Goal: Task Accomplishment & Management: Use online tool/utility

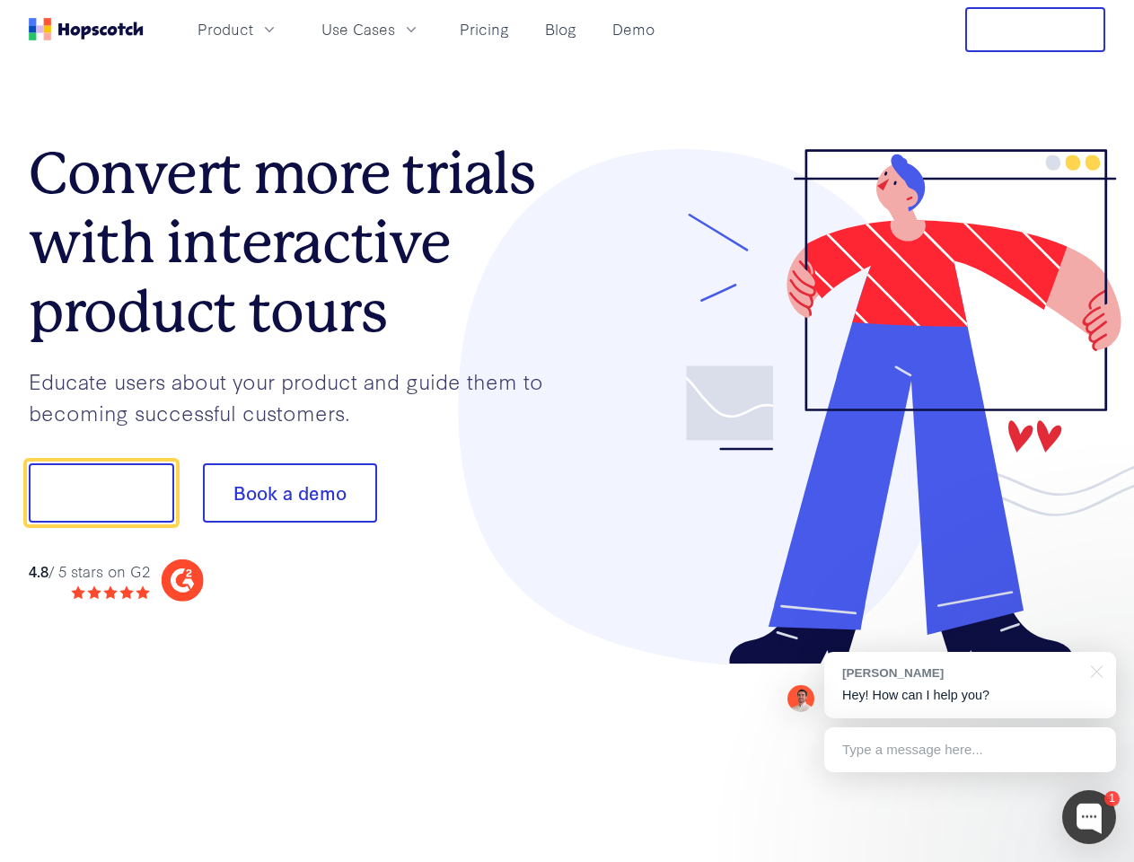
click at [567, 431] on div at bounding box center [836, 407] width 539 height 516
click at [253, 29] on span "Product" at bounding box center [225, 29] width 56 height 22
click at [395, 29] on span "Use Cases" at bounding box center [358, 29] width 74 height 22
click at [1035, 30] on button "Free Trial" at bounding box center [1035, 29] width 140 height 45
click at [101, 493] on button "Show me!" at bounding box center [101, 492] width 145 height 59
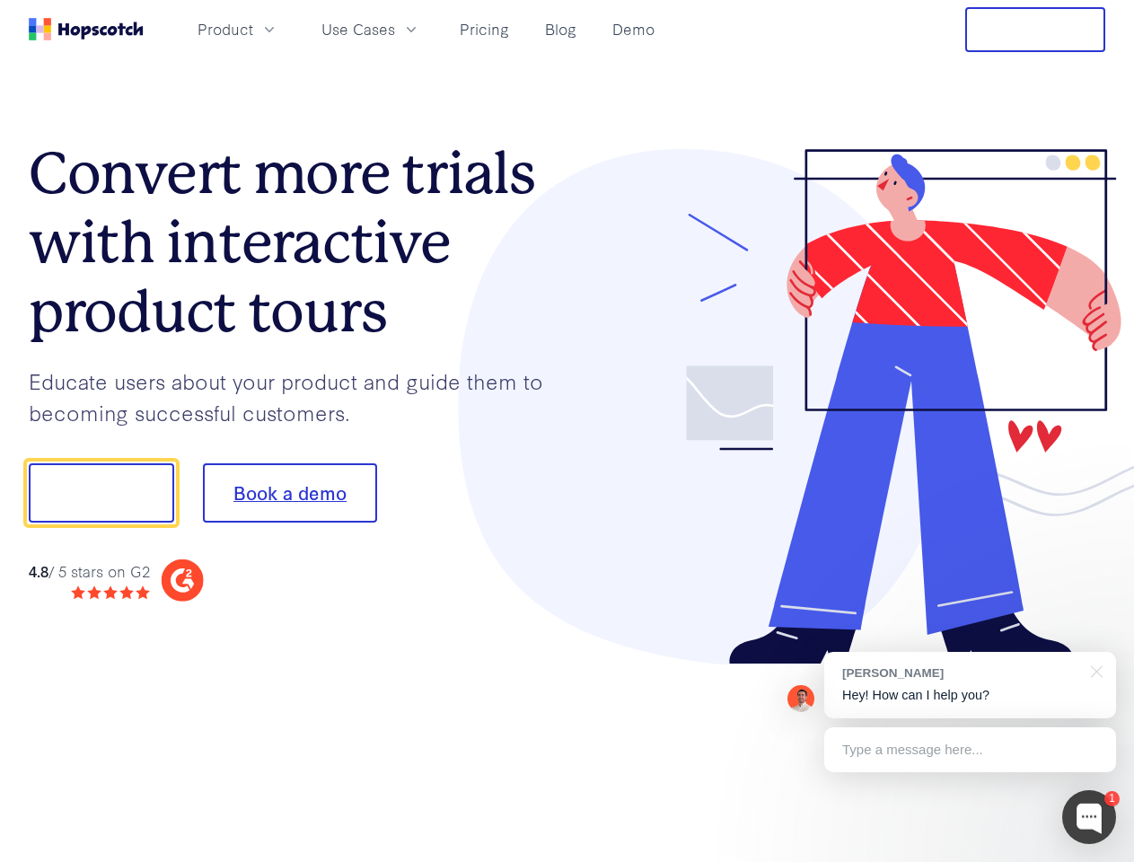
click at [289, 493] on button "Book a demo" at bounding box center [290, 492] width 174 height 59
click at [1089, 817] on div at bounding box center [1089, 817] width 54 height 54
click at [969, 685] on div "[PERSON_NAME] Hey! How can I help you?" at bounding box center [970, 685] width 292 height 66
click at [1093, 670] on div at bounding box center [947, 490] width 337 height 599
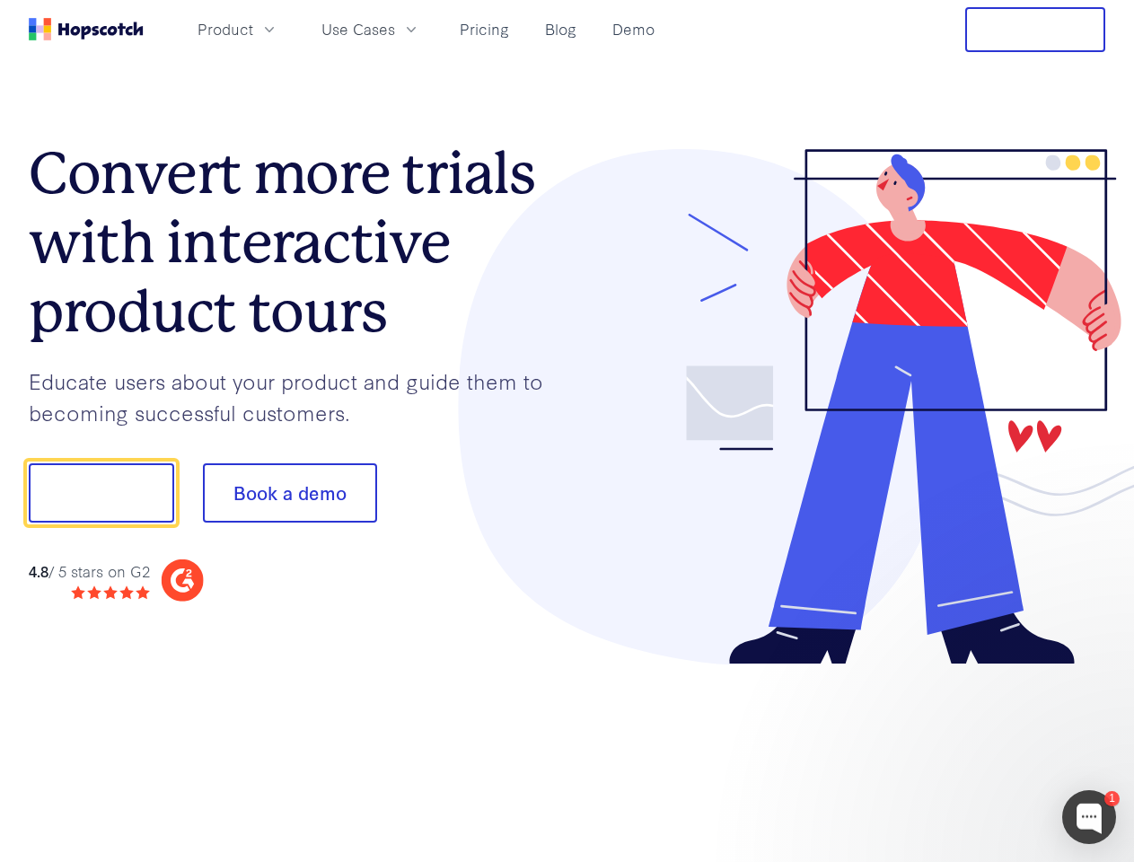
click at [969, 749] on div at bounding box center [947, 611] width 337 height 358
